Goal: Book appointment/travel/reservation

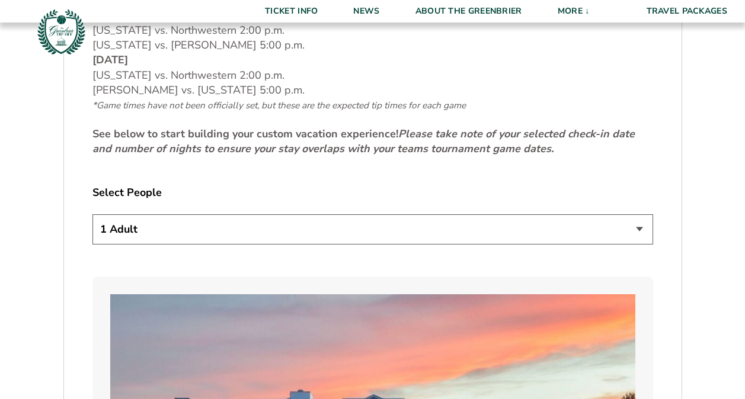
scroll to position [533, 0]
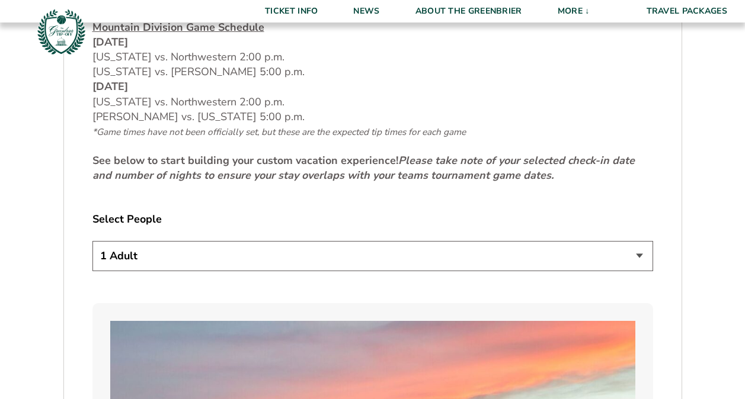
click at [641, 244] on select "1 Adult 2 Adults 3 Adults 4 Adults 2 Adults + 1 Child 2 Adults + 2 Children 2 A…" at bounding box center [372, 256] width 561 height 30
select select "2 Adults"
click at [92, 241] on select "1 Adult 2 Adults 3 Adults 4 Adults 2 Adults + 1 Child 2 Adults + 2 Children 2 A…" at bounding box center [372, 256] width 561 height 30
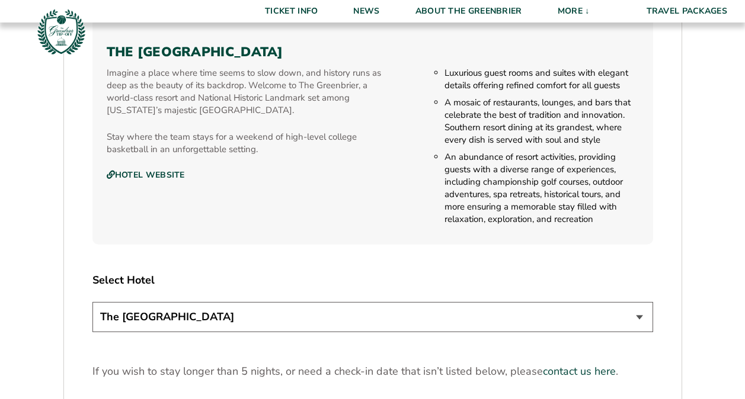
scroll to position [1304, 0]
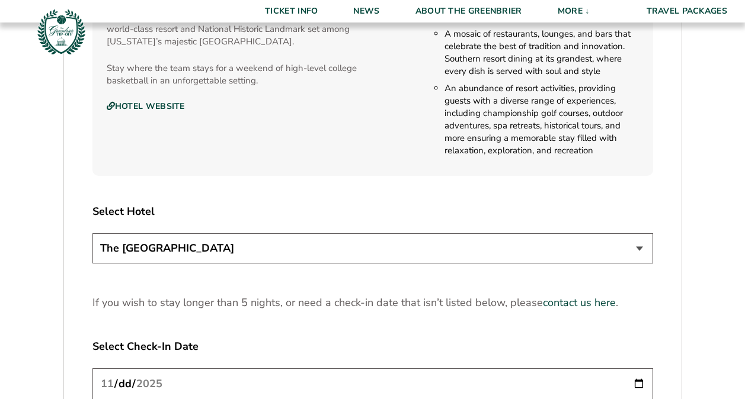
click at [641, 233] on select "The [GEOGRAPHIC_DATA]" at bounding box center [372, 248] width 561 height 30
click at [92, 233] on select "The [GEOGRAPHIC_DATA]" at bounding box center [372, 248] width 561 height 30
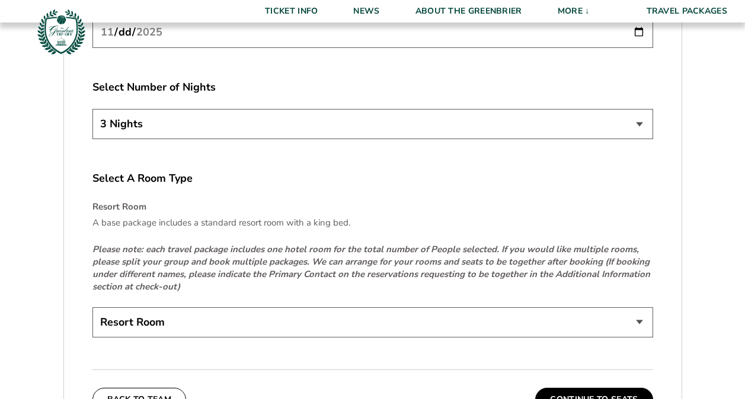
scroll to position [1659, 0]
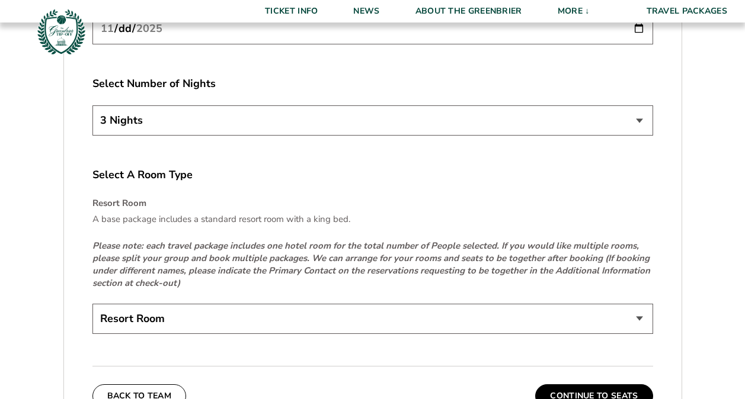
click at [641, 304] on select "Resort Room" at bounding box center [372, 319] width 561 height 30
click at [92, 304] on select "Resort Room" at bounding box center [372, 319] width 561 height 30
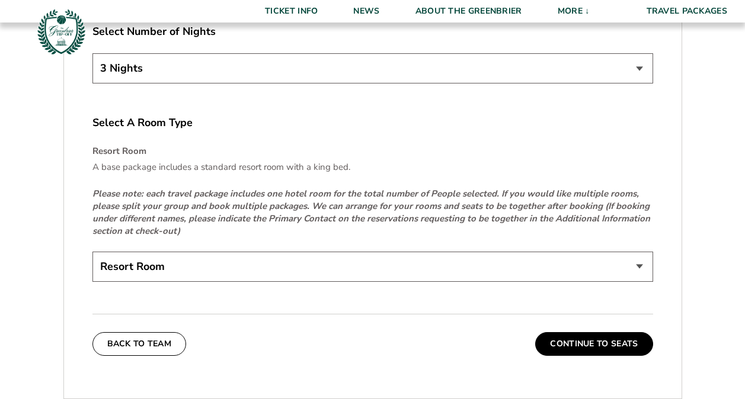
scroll to position [1837, 0]
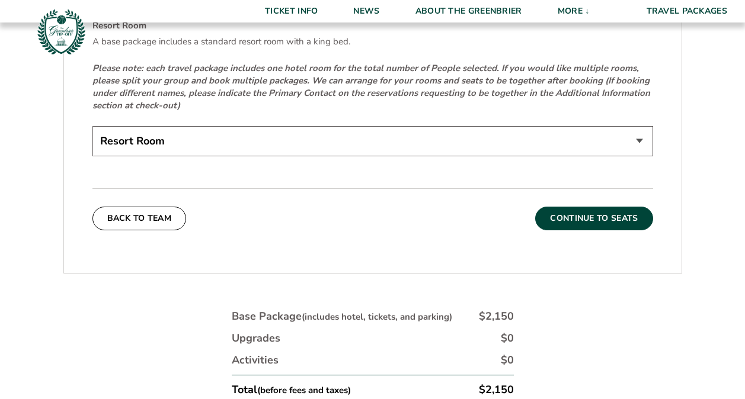
click at [584, 210] on button "Continue To Seats" at bounding box center [593, 219] width 117 height 24
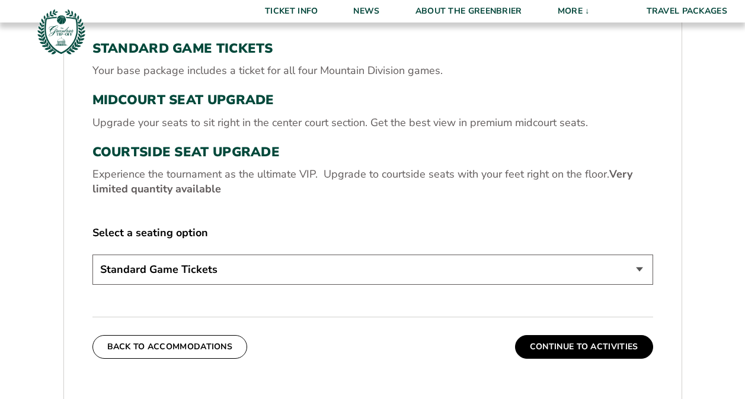
scroll to position [366, 0]
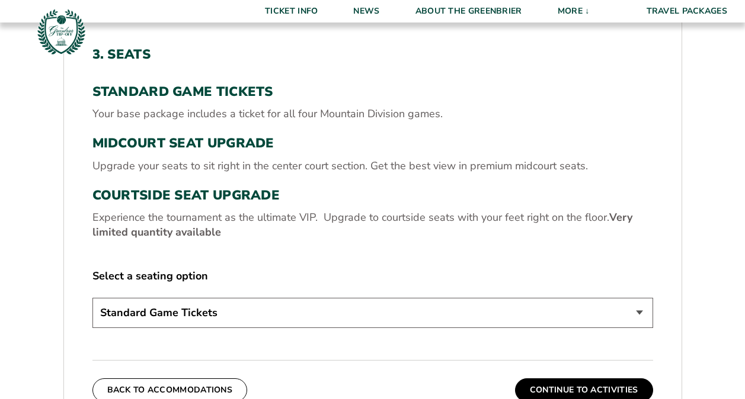
click at [639, 313] on select "Standard Game Tickets Midcourt Seat Upgrade (+$130 per person) Courtside Seat U…" at bounding box center [372, 313] width 561 height 30
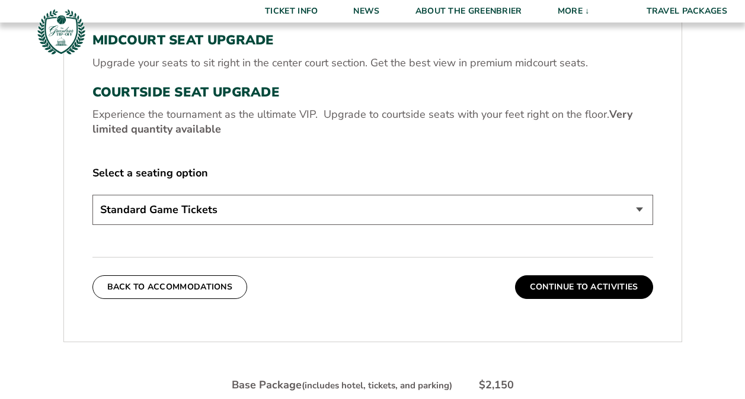
scroll to position [485, 0]
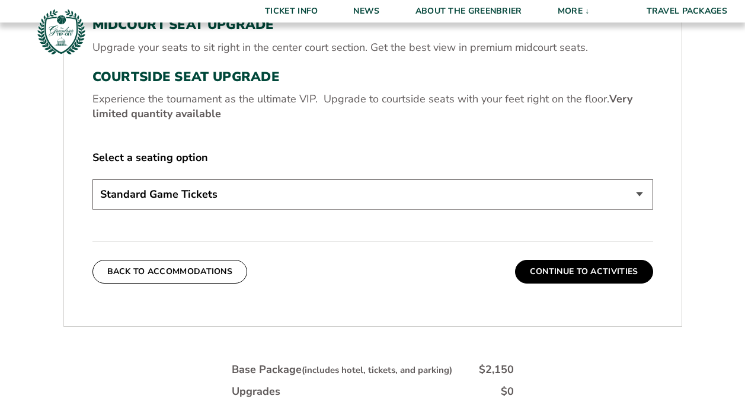
click at [638, 196] on select "Standard Game Tickets Midcourt Seat Upgrade (+$130 per person) Courtside Seat U…" at bounding box center [372, 195] width 561 height 30
click at [92, 180] on select "Standard Game Tickets Midcourt Seat Upgrade (+$130 per person) Courtside Seat U…" at bounding box center [372, 195] width 561 height 30
click at [554, 273] on button "Continue To Activities" at bounding box center [584, 272] width 138 height 24
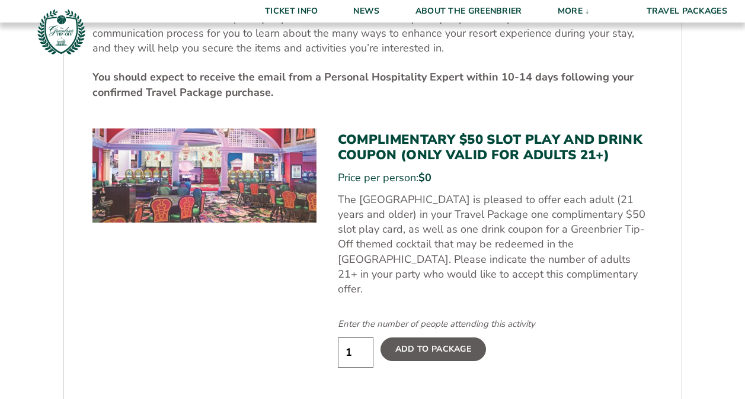
scroll to position [544, 0]
